Goal: Information Seeking & Learning: Learn about a topic

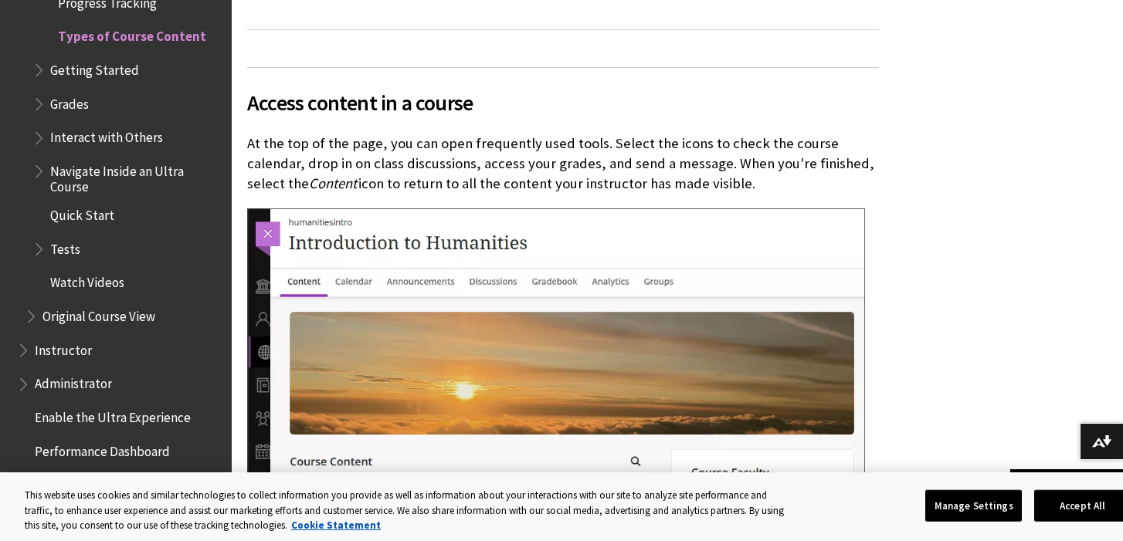
scroll to position [973, 0]
click at [39, 310] on span "Book outline for Blackboard Learn Help" at bounding box center [33, 312] width 16 height 19
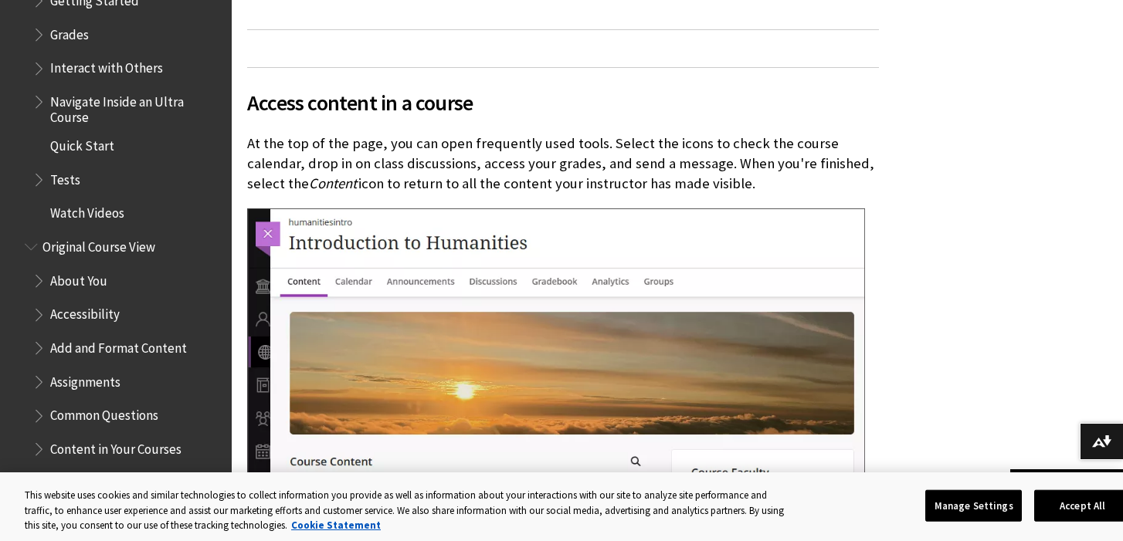
scroll to position [2347, 0]
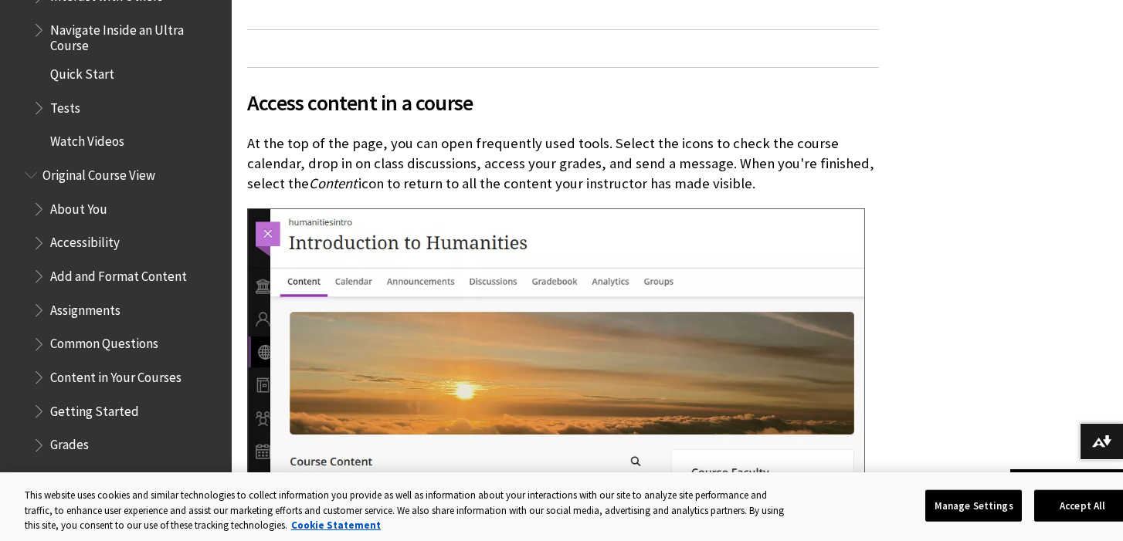
click at [72, 230] on span "Accessibility" at bounding box center [85, 240] width 70 height 21
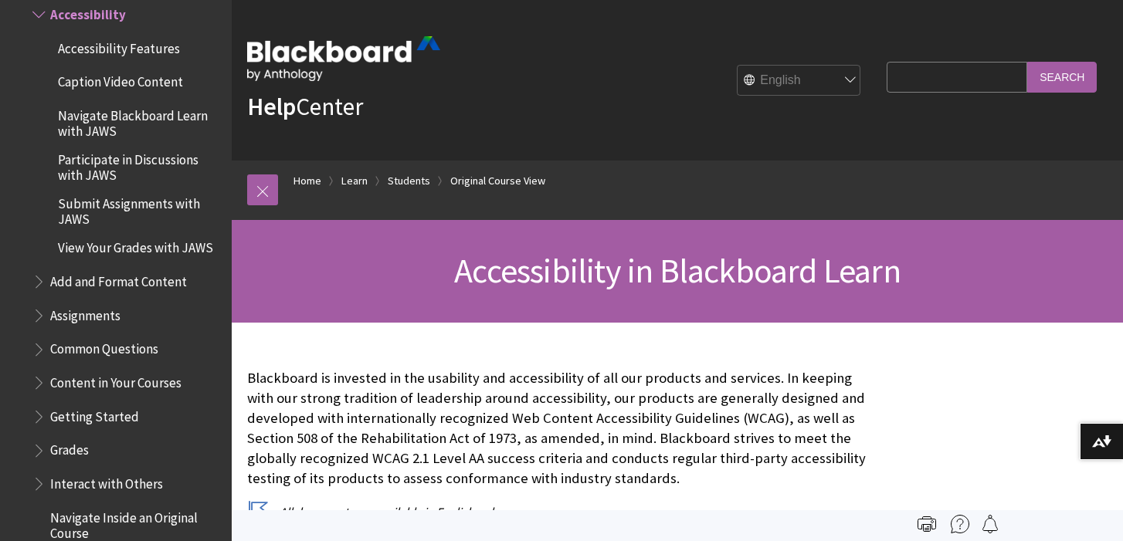
scroll to position [1914, 0]
click at [86, 281] on span "Add and Format Content" at bounding box center [118, 278] width 137 height 21
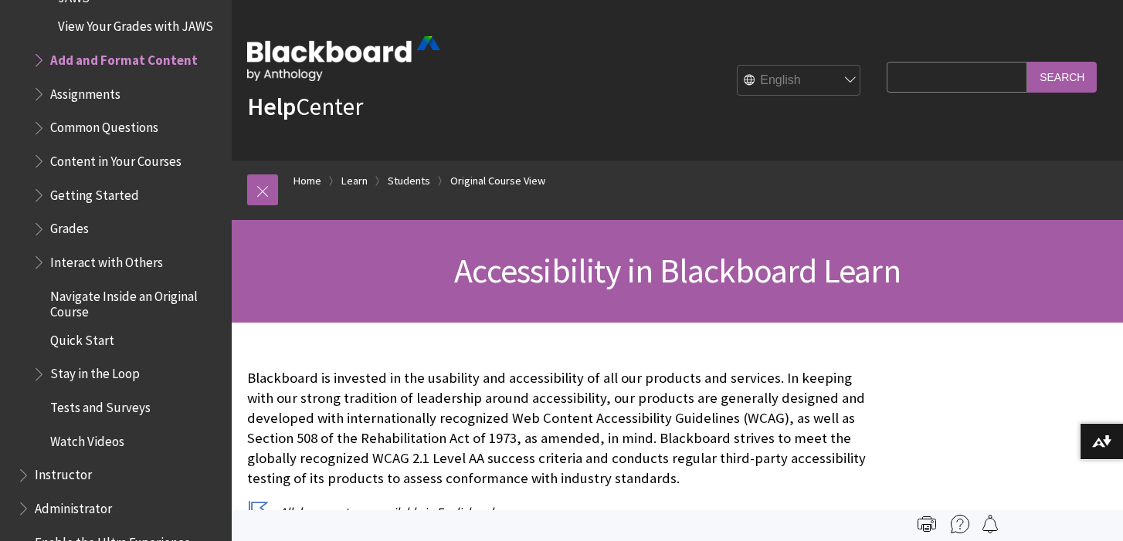
scroll to position [2136, 0]
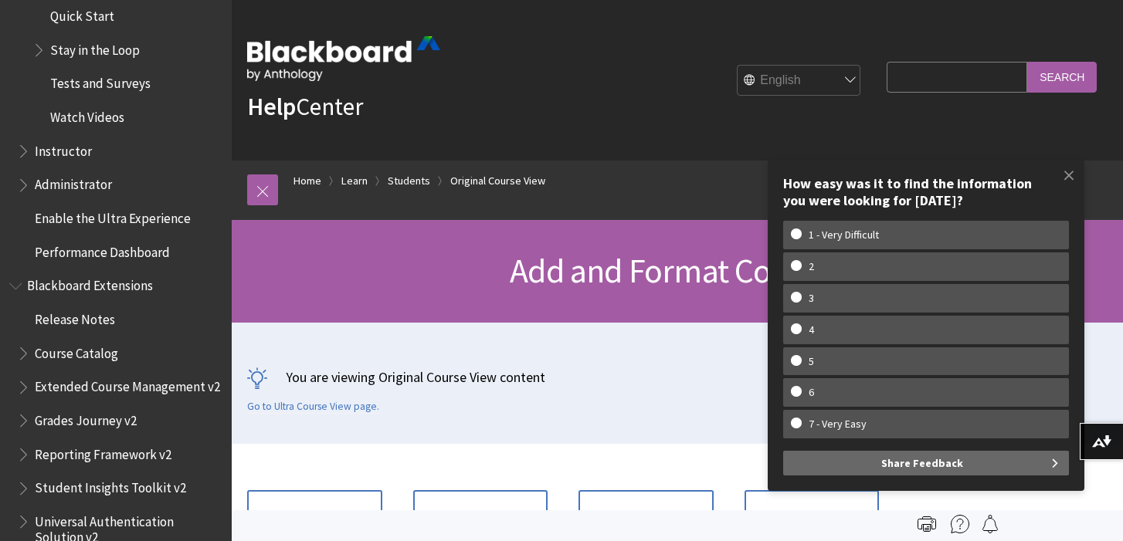
scroll to position [2448, 0]
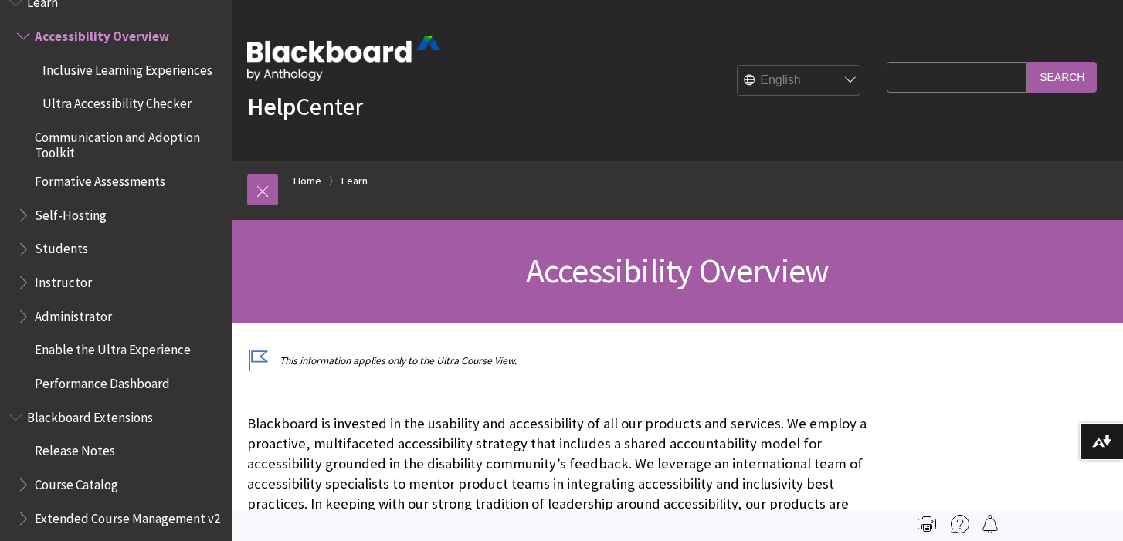
click at [962, 85] on input "Search Query" at bounding box center [957, 77] width 141 height 30
type input "change color"
click at [1027, 62] on input "Search" at bounding box center [1062, 77] width 70 height 30
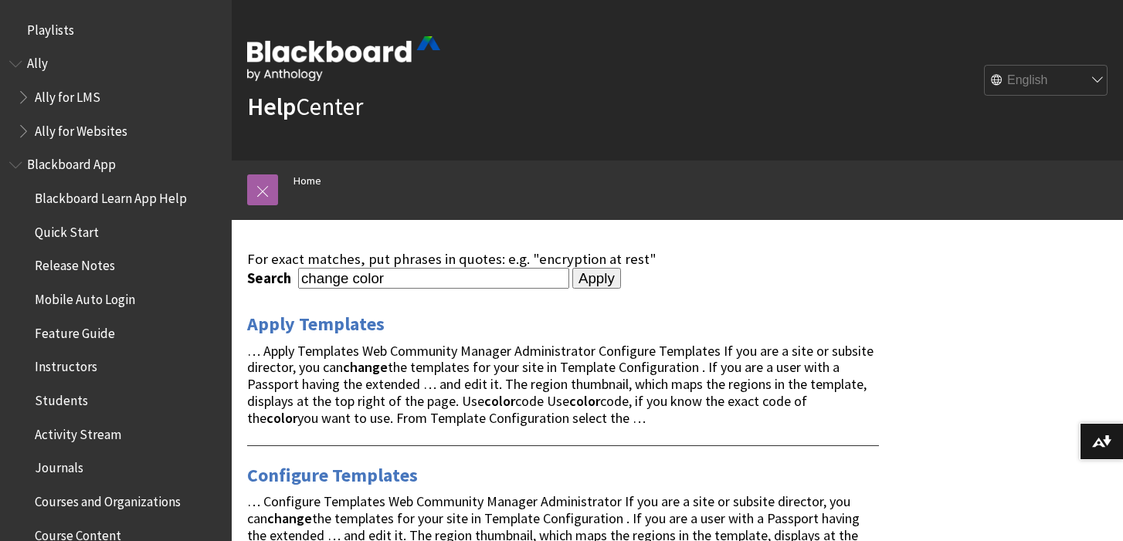
click at [401, 282] on input "change color" at bounding box center [433, 278] width 271 height 21
type input "theme"
click at [572, 268] on input "Apply" at bounding box center [596, 279] width 49 height 22
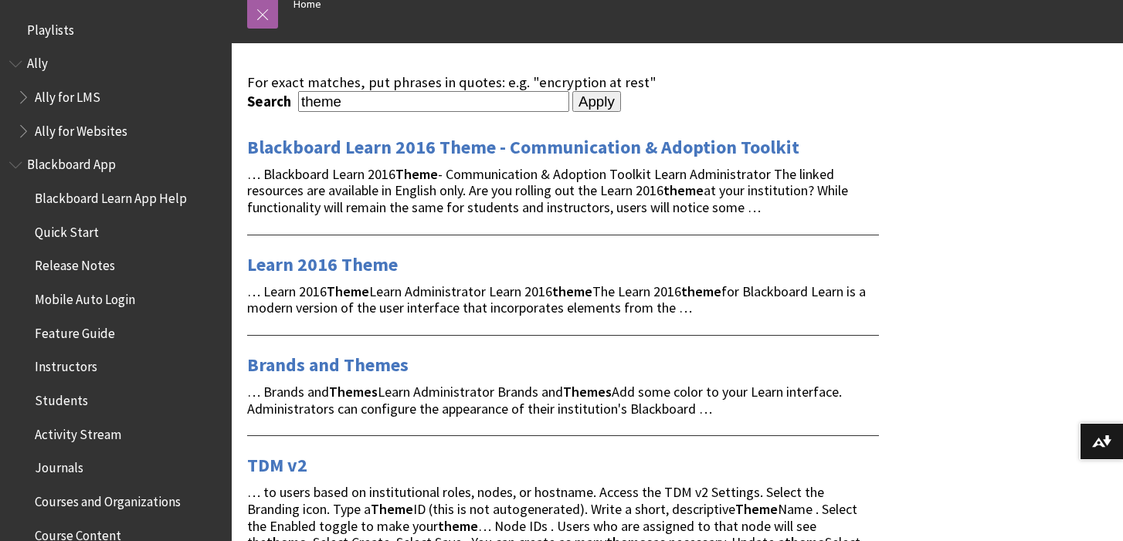
scroll to position [181, 0]
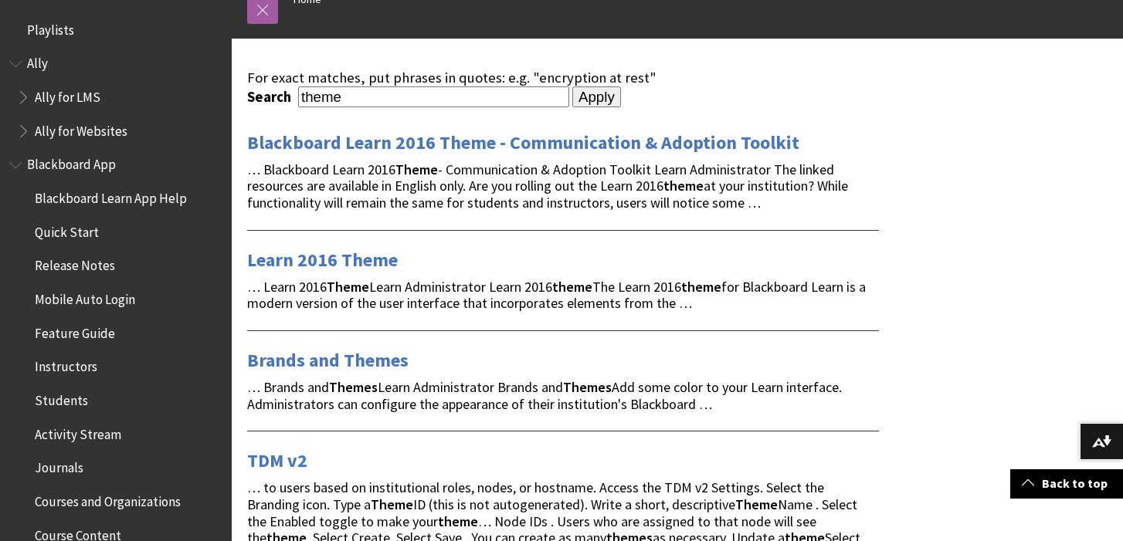
click at [340, 346] on div "Brands and Themes … Brands and Themes Learn Administrator Brands and Themes Add…" at bounding box center [563, 372] width 632 height 82
click at [348, 361] on link "Brands and Themes" at bounding box center [327, 360] width 161 height 25
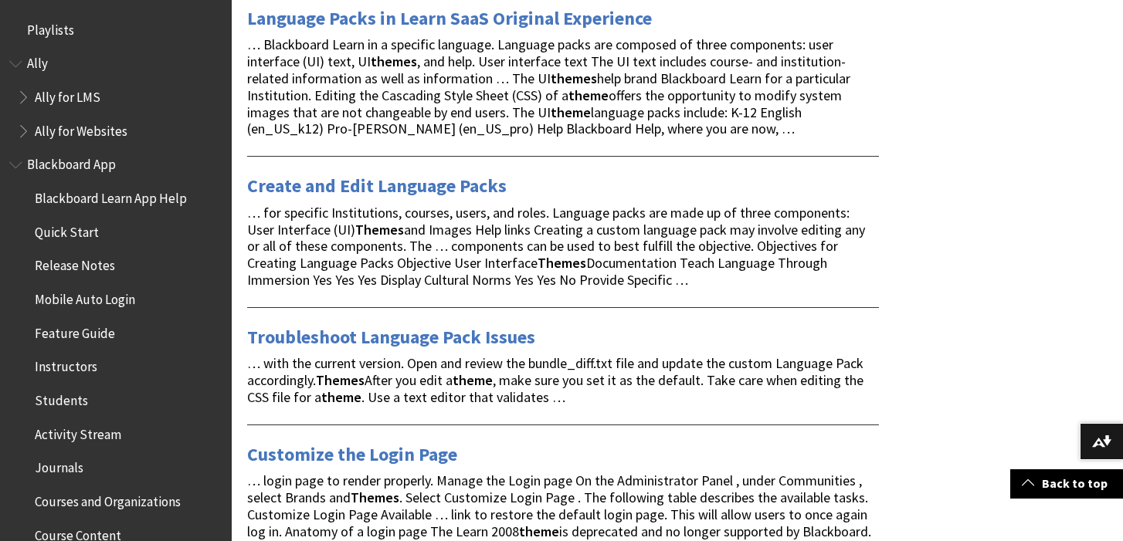
scroll to position [854, 0]
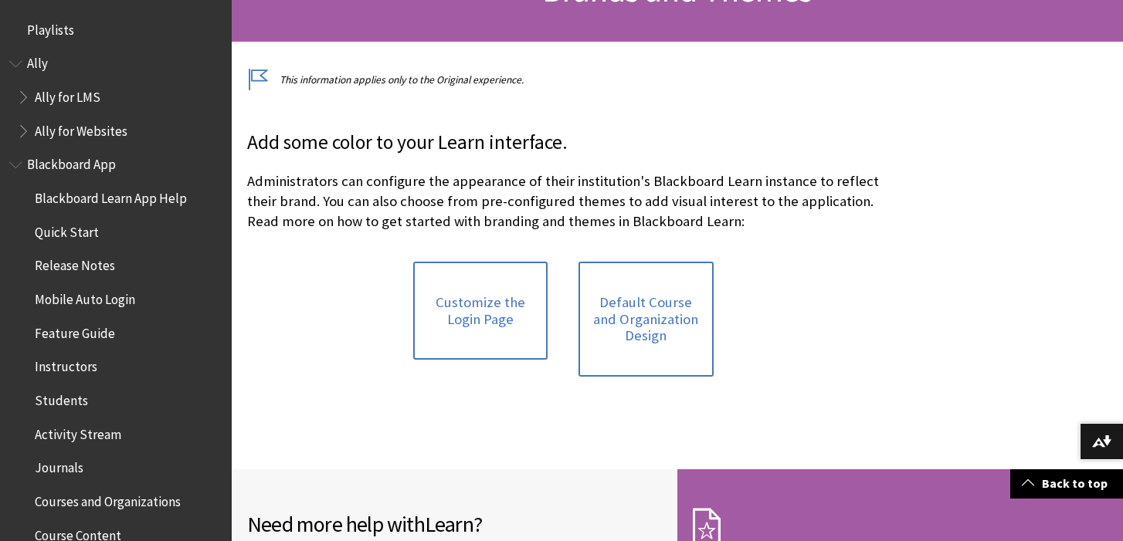
scroll to position [280, 0]
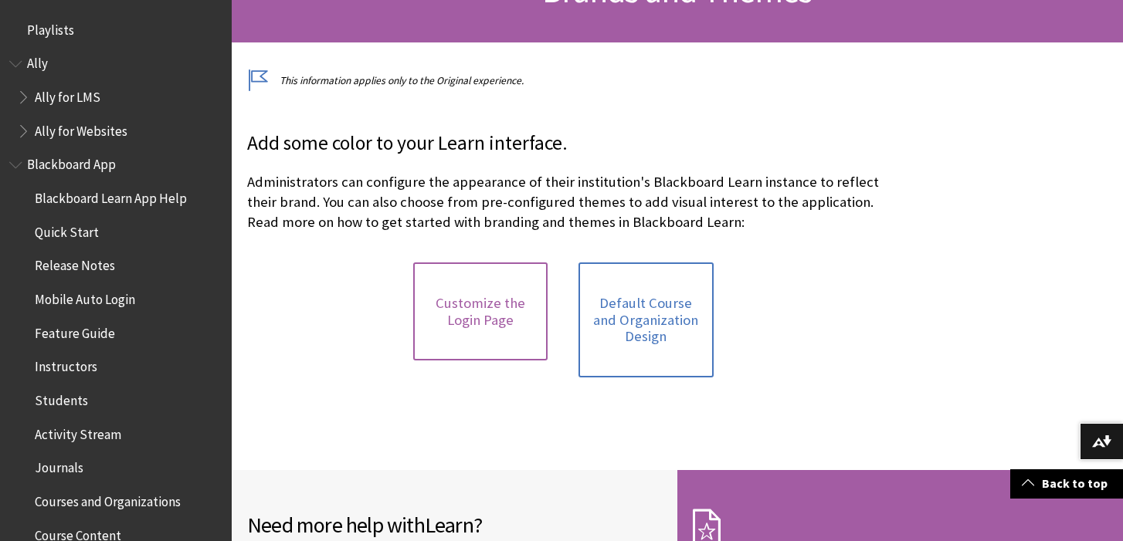
click at [480, 291] on link "Customize the Login Page" at bounding box center [480, 312] width 135 height 98
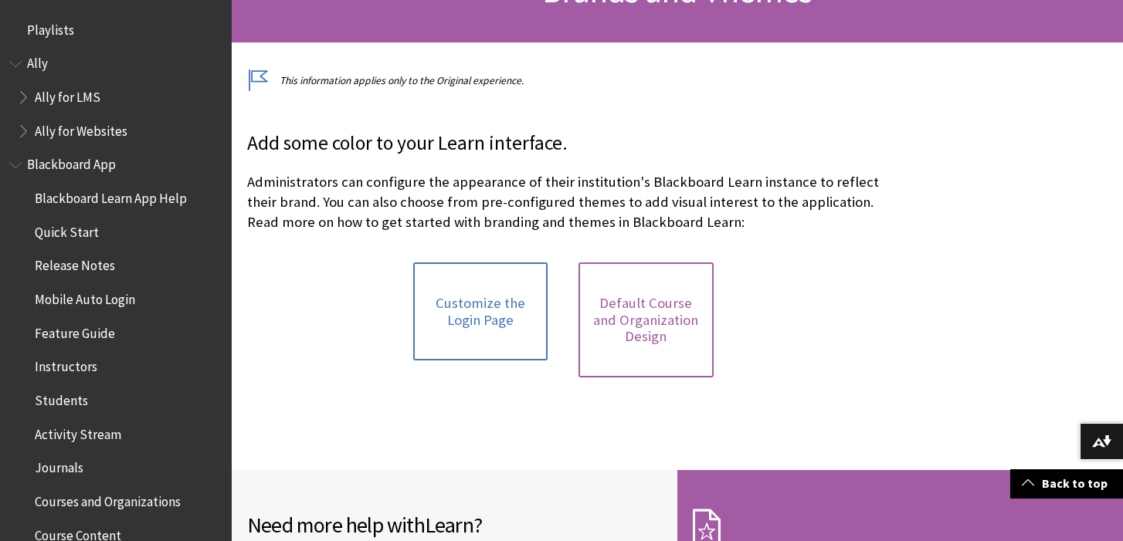
click at [612, 337] on link "Default Course and Organization Design" at bounding box center [645, 320] width 135 height 115
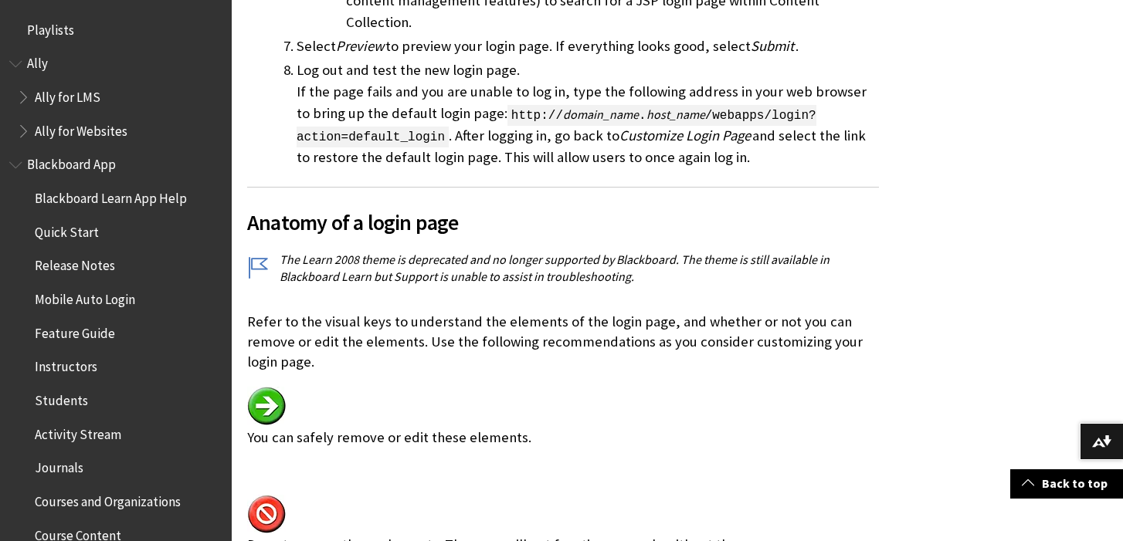
scroll to position [2126, 0]
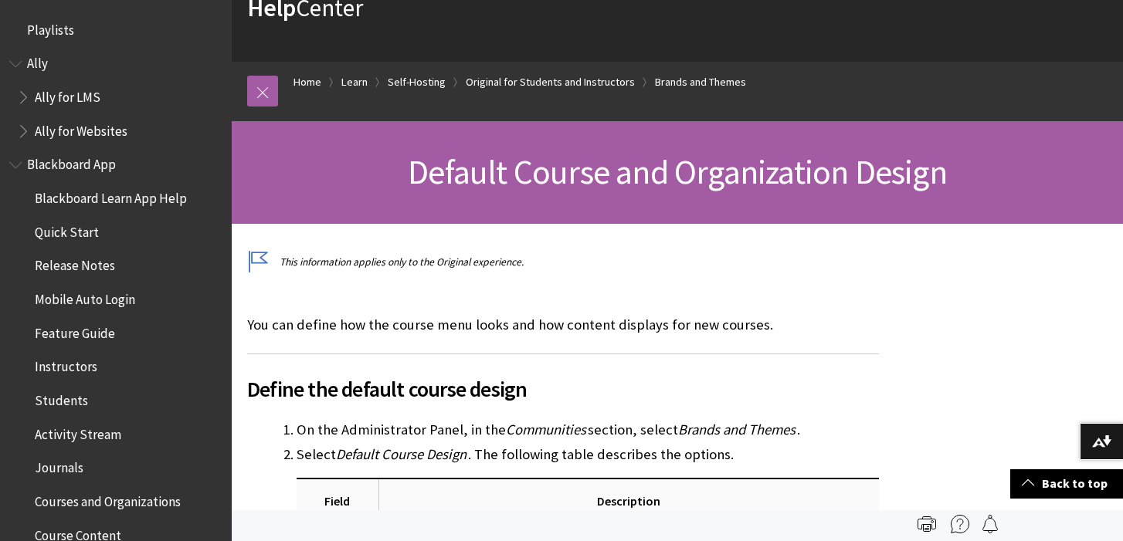
scroll to position [98, 0]
